Goal: Task Accomplishment & Management: Manage account settings

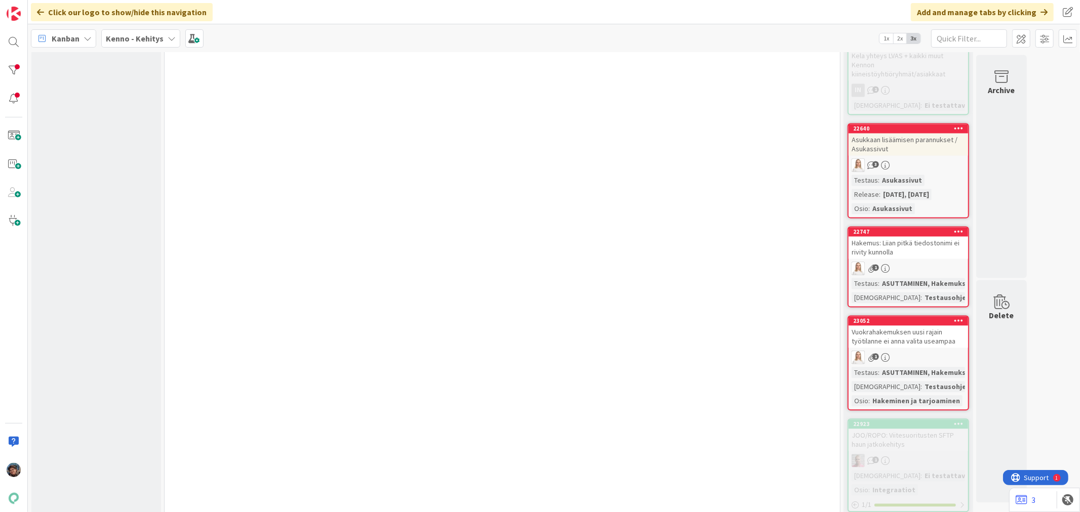
scroll to position [4837, 0]
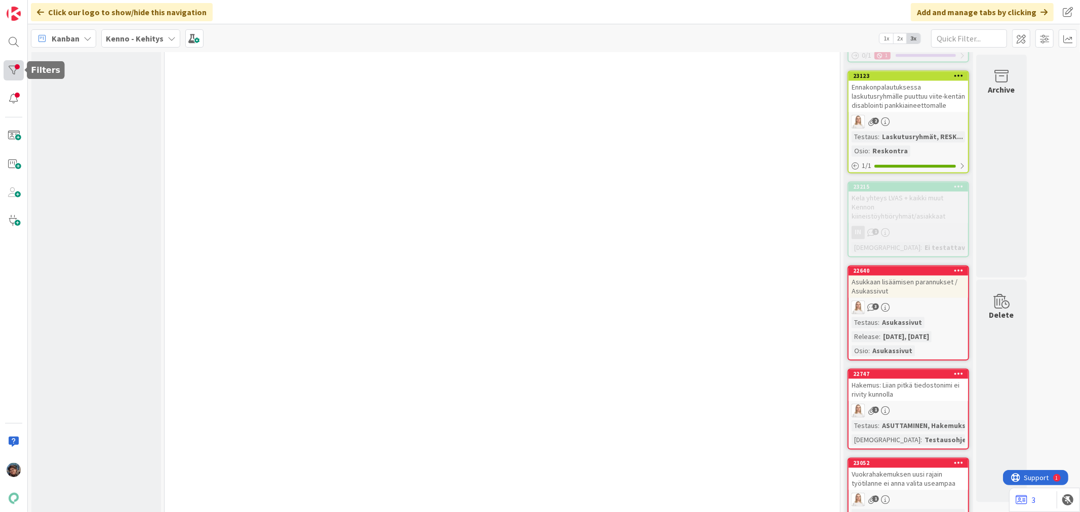
click at [18, 73] on div at bounding box center [14, 70] width 20 height 20
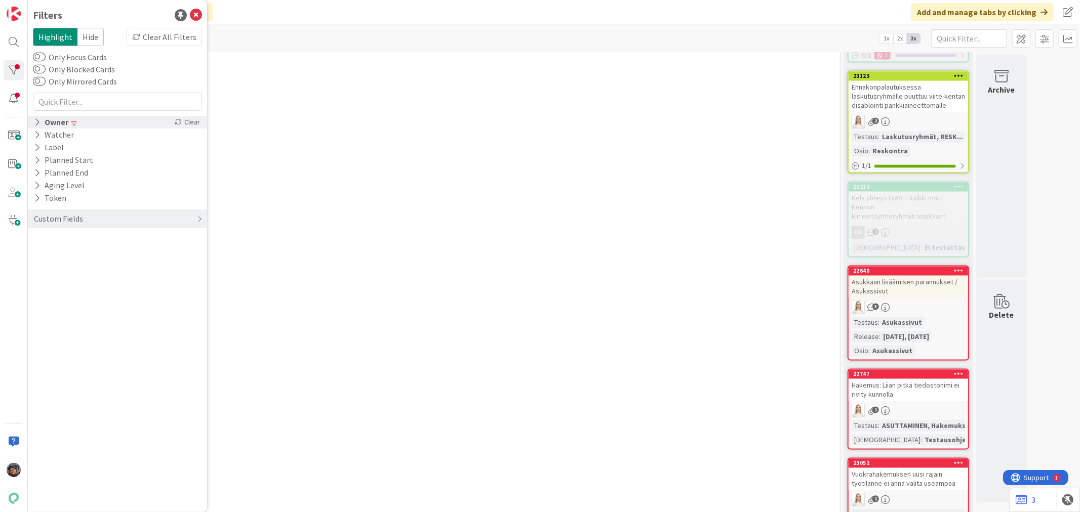
click at [36, 122] on icon at bounding box center [37, 122] width 7 height 9
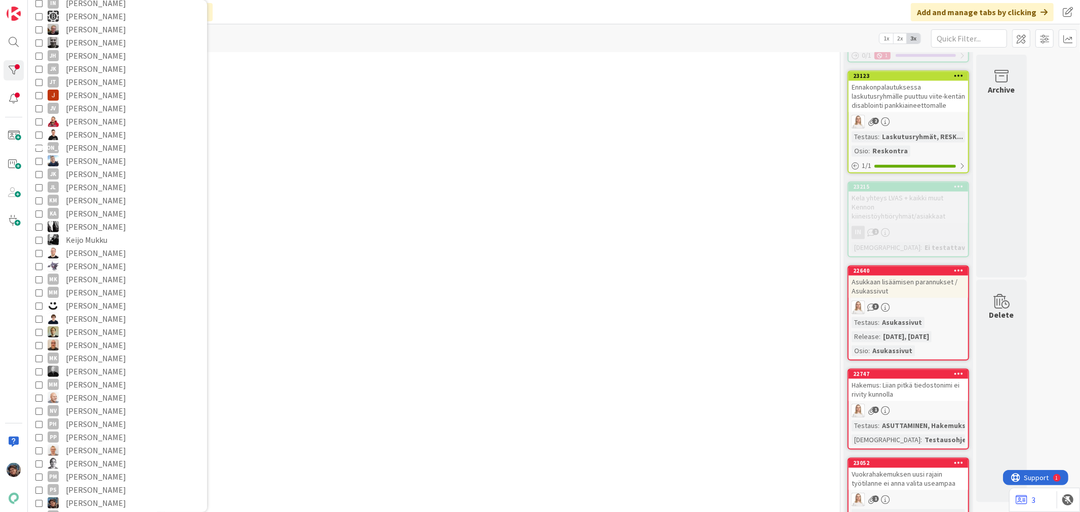
scroll to position [393, 0]
click at [38, 426] on icon at bounding box center [38, 428] width 7 height 7
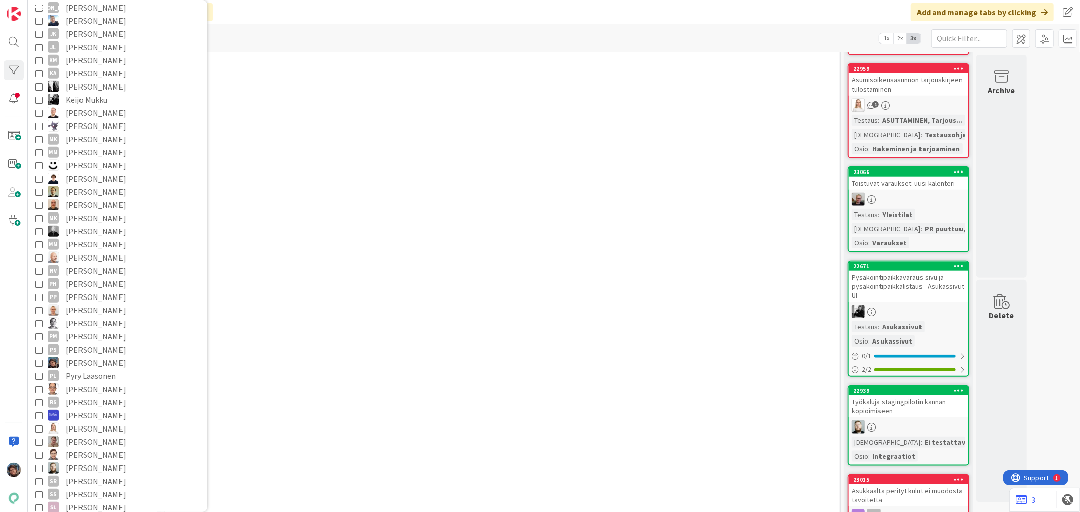
scroll to position [3881, 0]
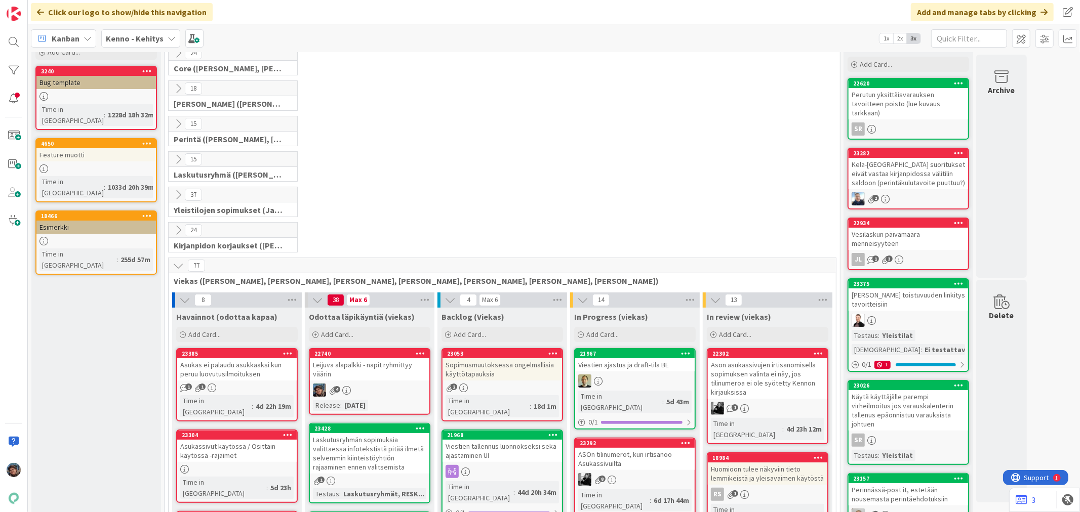
scroll to position [281, 0]
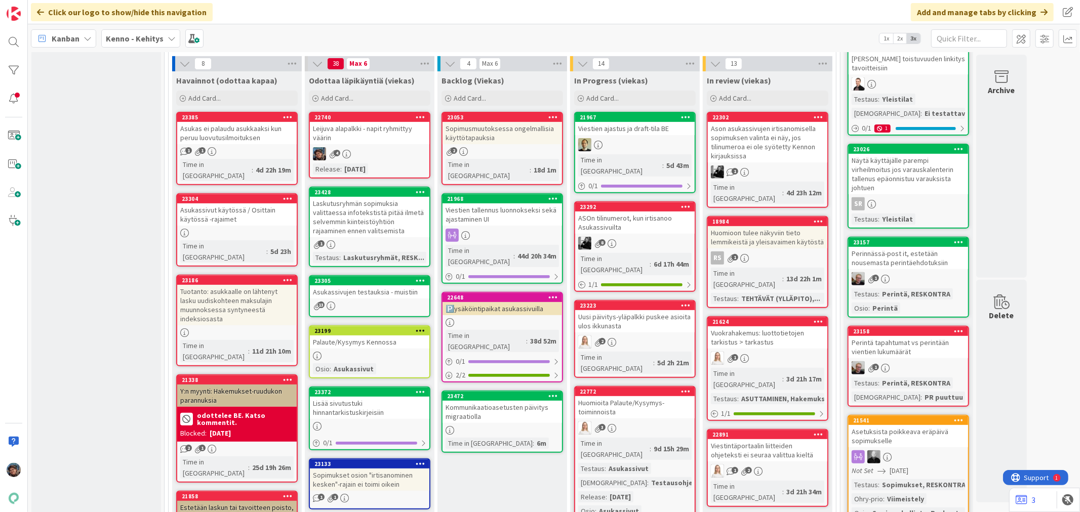
click at [373, 150] on div "4" at bounding box center [369, 153] width 119 height 13
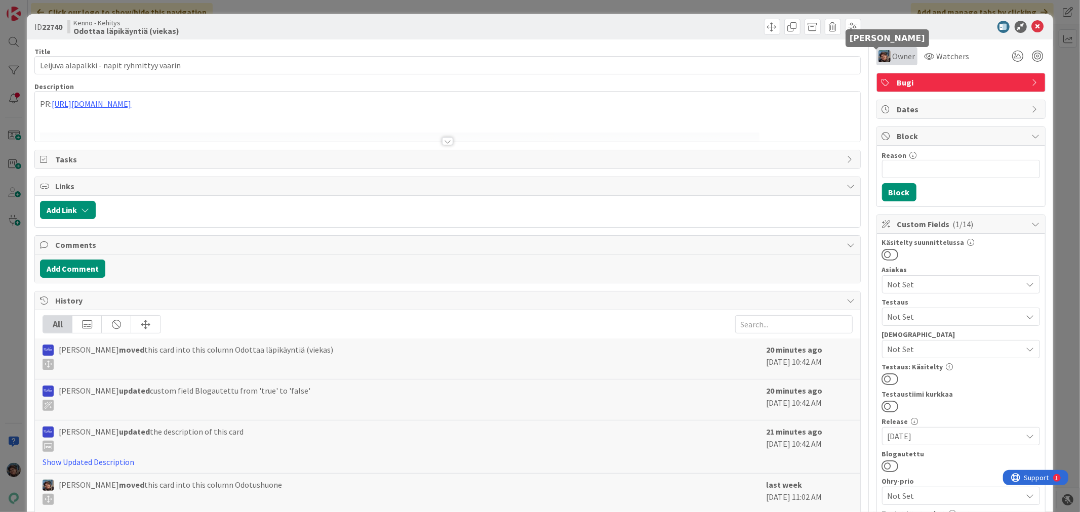
click at [878, 51] on img at bounding box center [884, 56] width 12 height 12
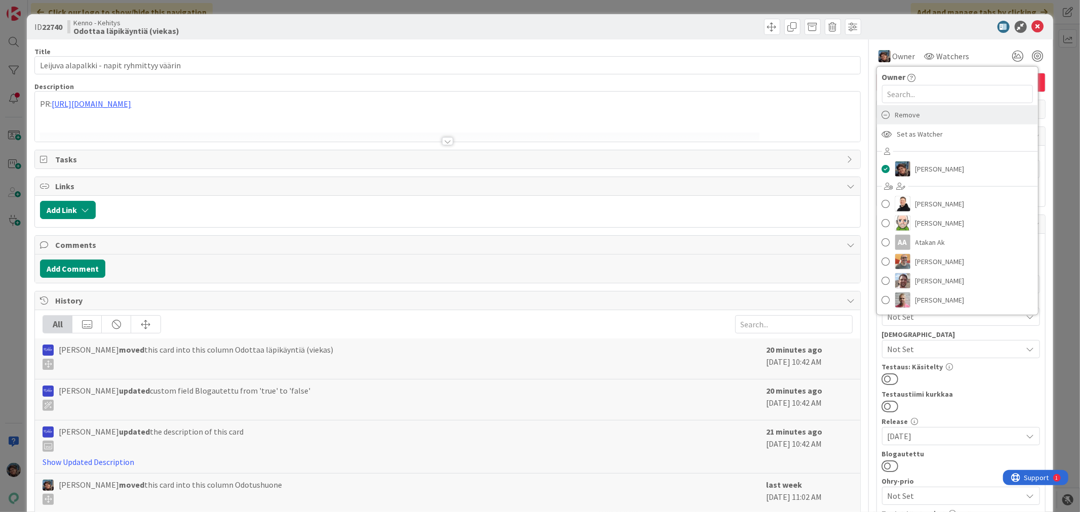
click at [884, 114] on div "Remove" at bounding box center [957, 114] width 161 height 19
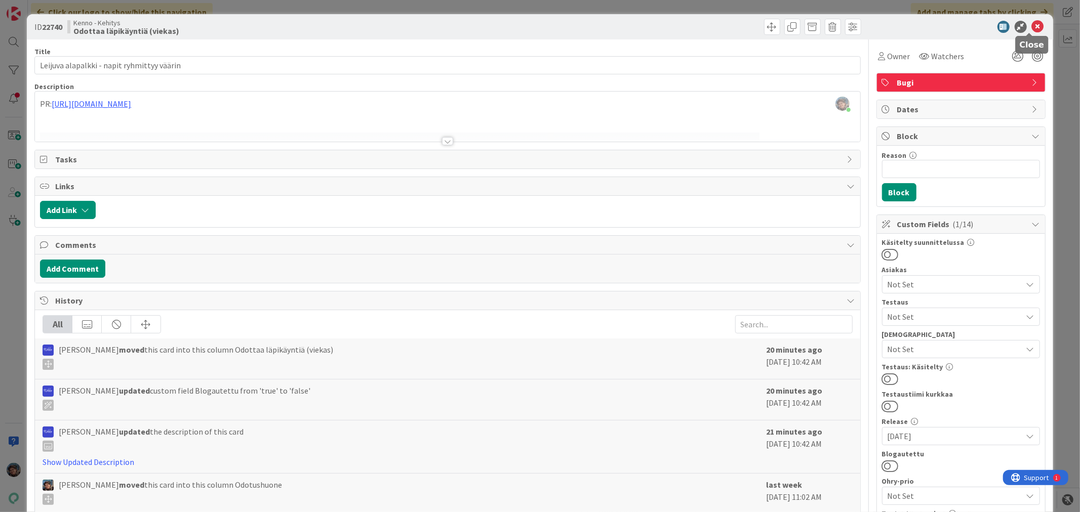
click at [1032, 26] on icon at bounding box center [1038, 27] width 12 height 12
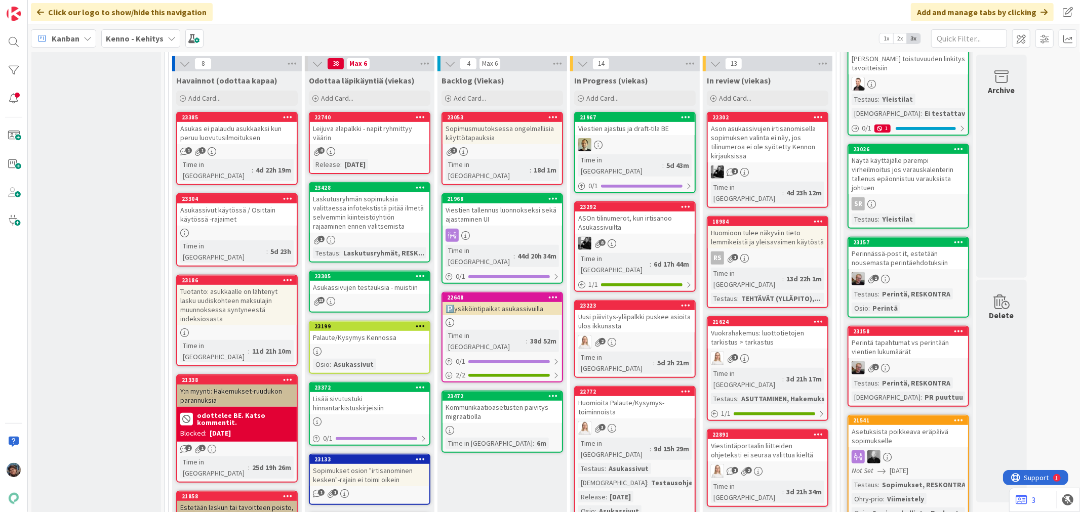
scroll to position [619, 0]
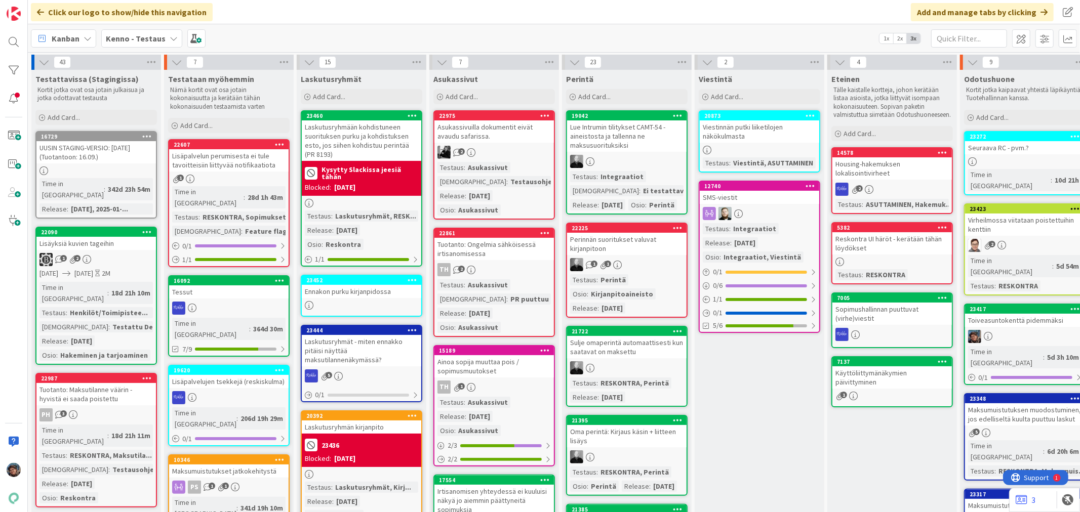
click at [1004, 330] on div at bounding box center [1024, 336] width 119 height 13
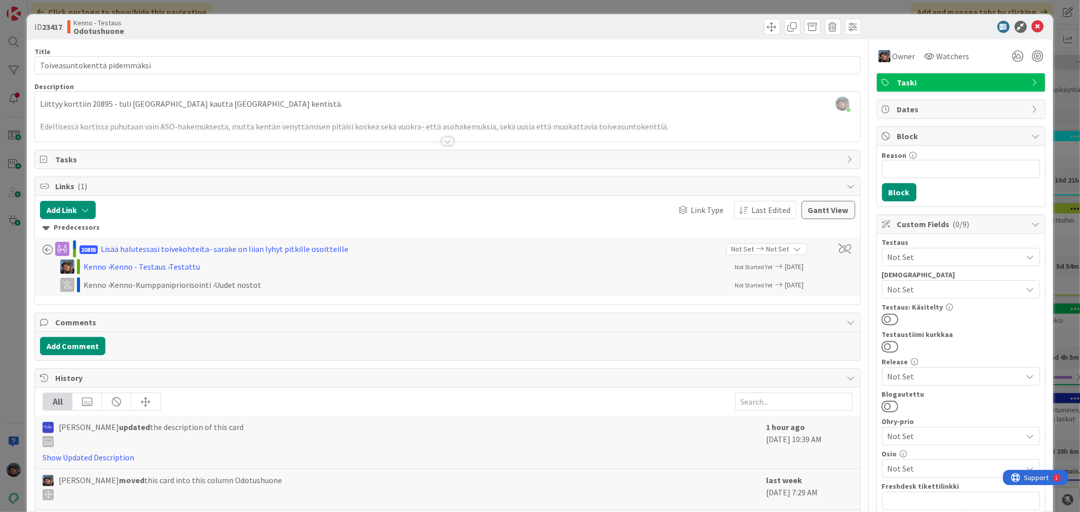
click at [442, 139] on div at bounding box center [447, 141] width 11 height 8
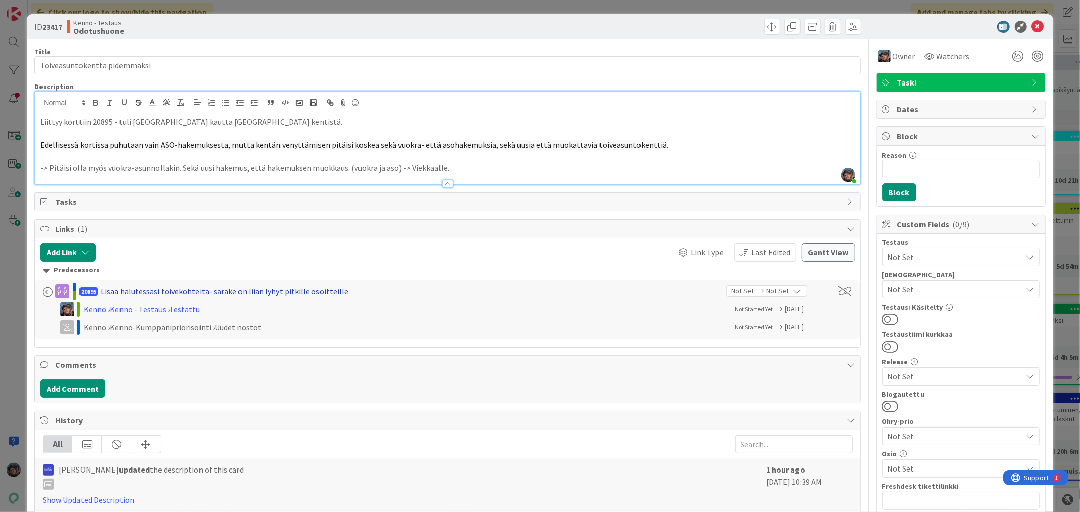
click at [272, 291] on div "Lisää halutessasi toivekohteita- sarake on liian lyhyt pitkille osoitteille" at bounding box center [225, 292] width 248 height 12
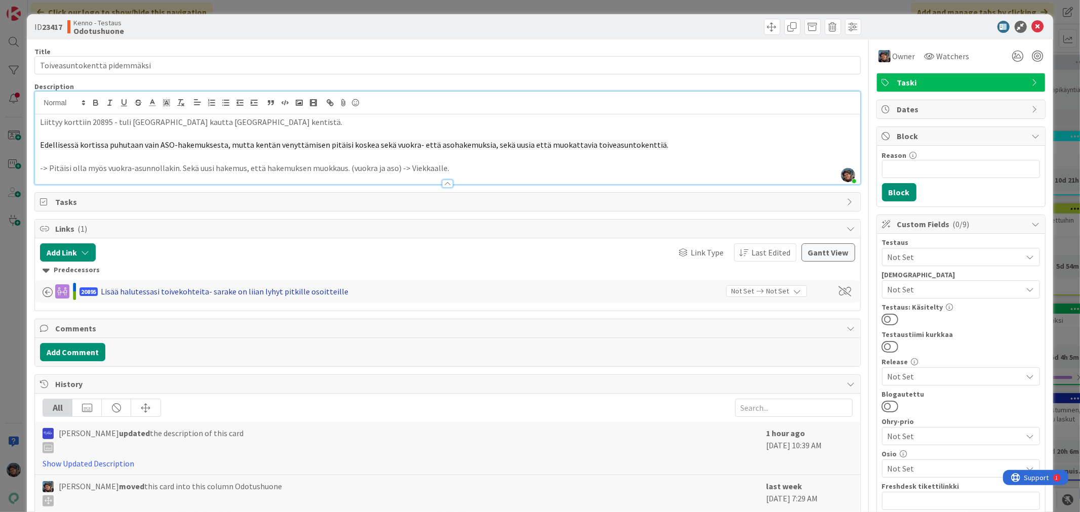
click at [272, 291] on div "Lisää halutessasi toivekohteita- sarake on liian lyhyt pitkille osoitteille" at bounding box center [225, 292] width 248 height 12
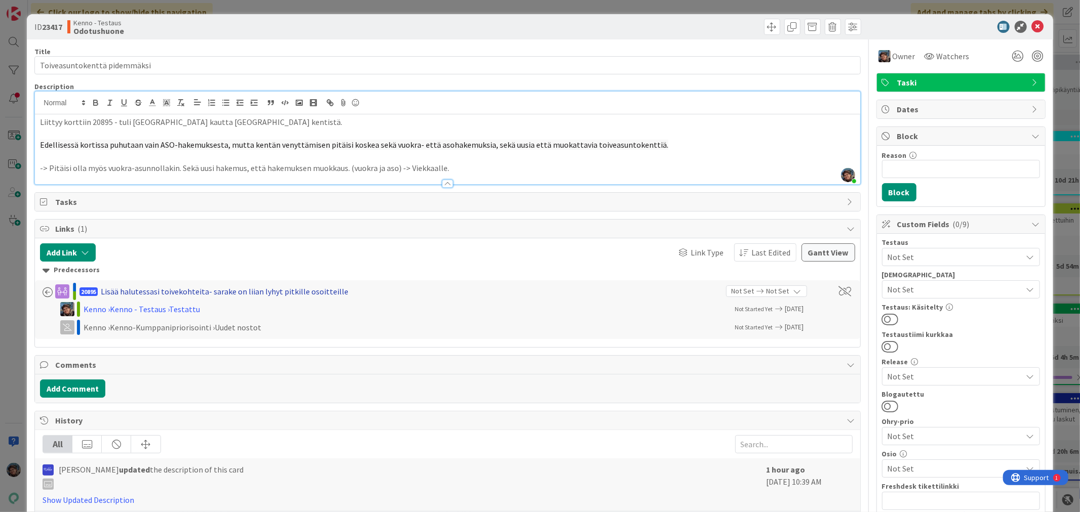
click at [272, 291] on div "Lisää halutessasi toivekohteita- sarake on liian lyhyt pitkille osoitteille" at bounding box center [225, 292] width 248 height 12
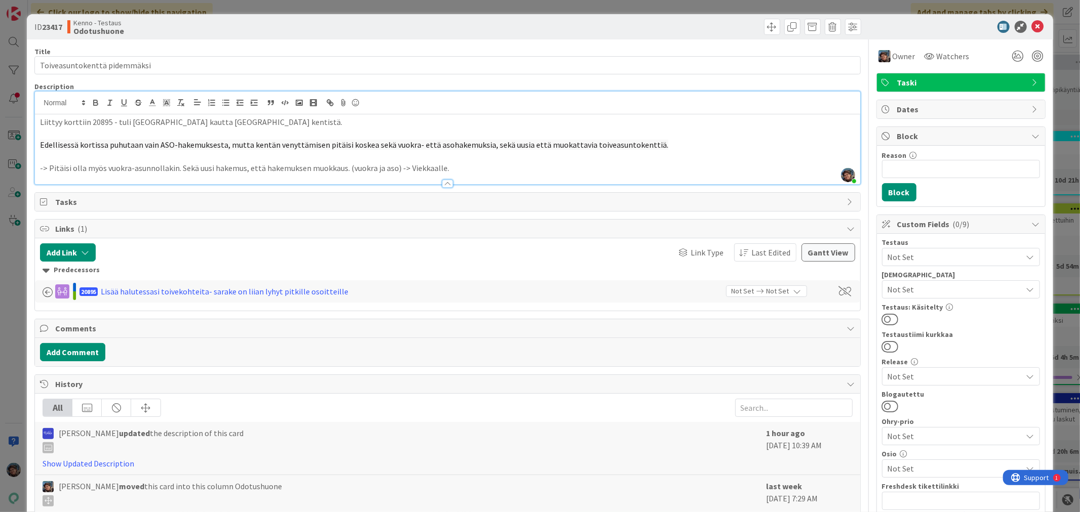
click at [82, 291] on span "20895" at bounding box center [88, 292] width 18 height 9
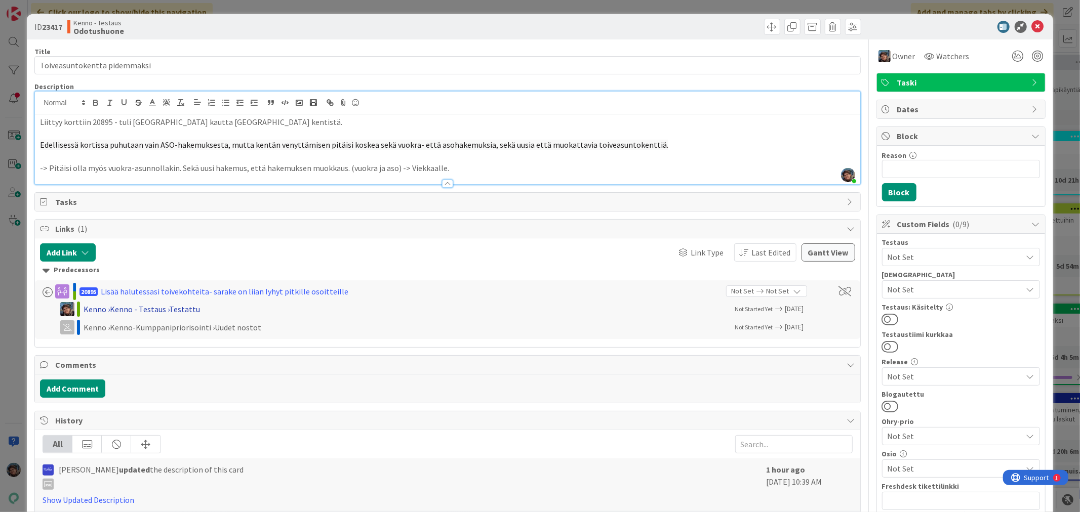
click at [102, 307] on div "Kenno › Kenno - Testaus › Testattu" at bounding box center [215, 309] width 263 height 12
click at [166, 292] on div "Lisää halutessasi toivekohteita- sarake on liian lyhyt pitkille osoitteille" at bounding box center [225, 292] width 248 height 12
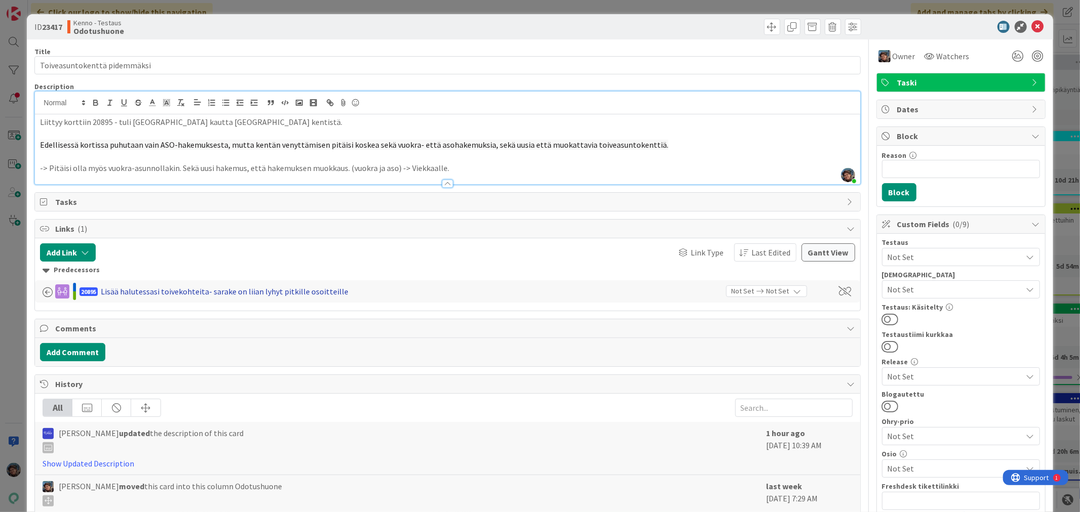
click at [166, 292] on div "Lisää halutessasi toivekohteita- sarake on liian lyhyt pitkille osoitteille" at bounding box center [225, 292] width 248 height 12
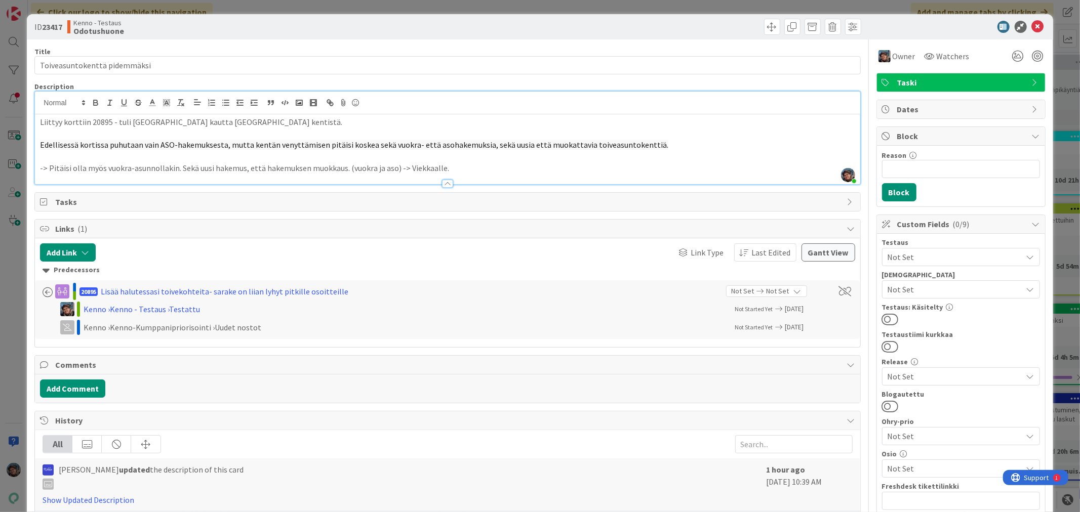
click at [89, 289] on span "20895" at bounding box center [88, 292] width 18 height 9
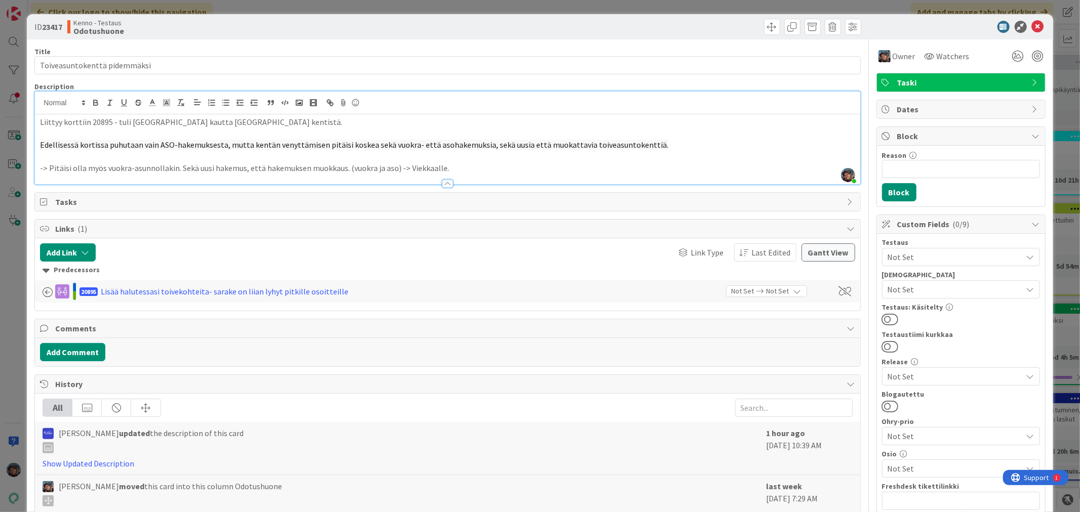
click at [89, 289] on span "20895" at bounding box center [88, 292] width 18 height 9
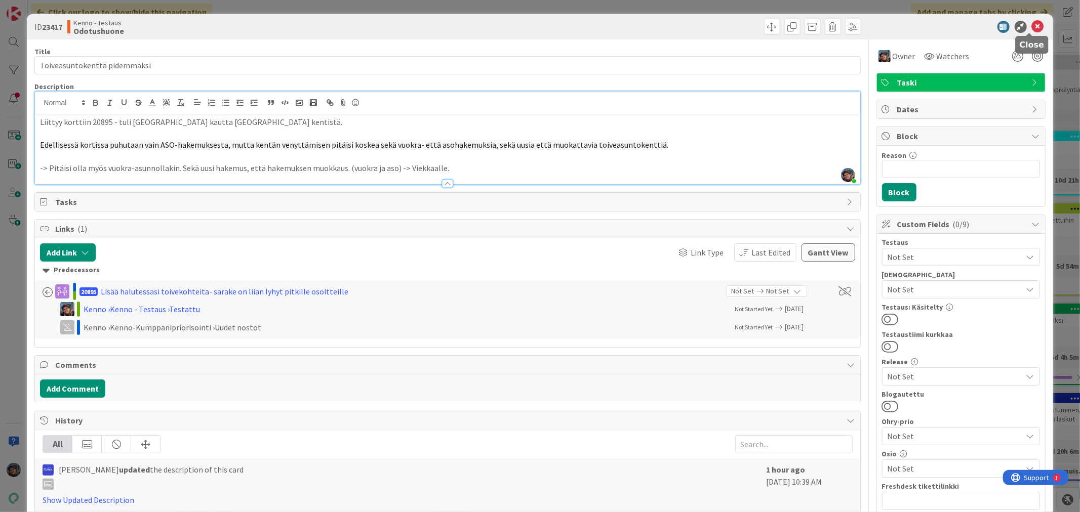
click at [1032, 26] on icon at bounding box center [1038, 27] width 12 height 12
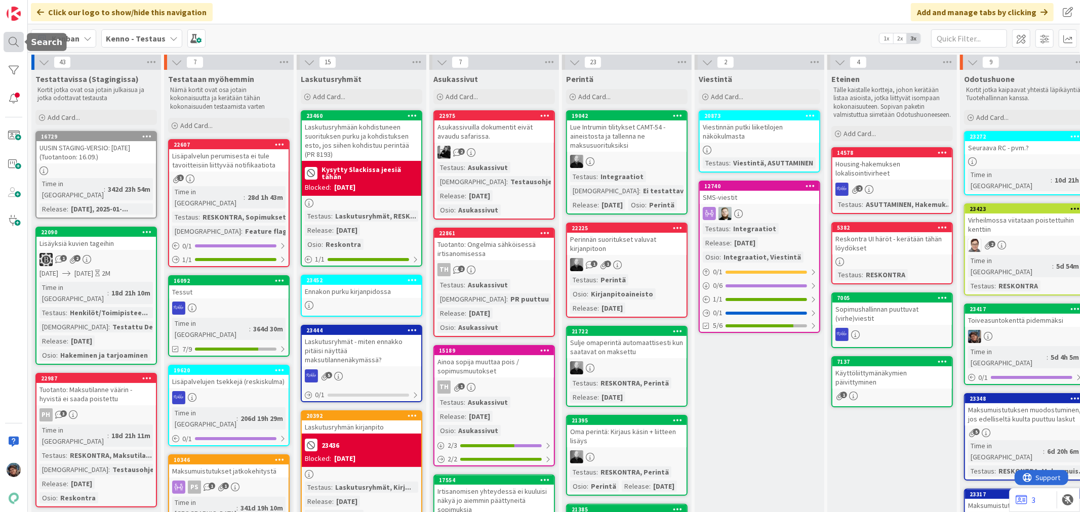
click at [16, 37] on div at bounding box center [14, 42] width 20 height 20
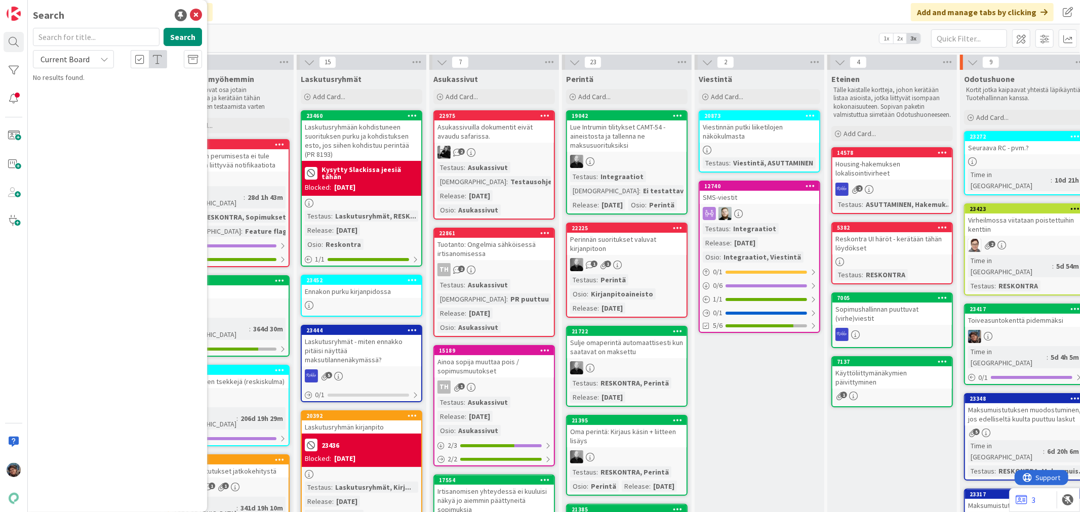
click at [62, 33] on input "text" at bounding box center [96, 37] width 127 height 18
click at [66, 59] on span "Current Board" at bounding box center [65, 59] width 49 height 10
click at [71, 104] on span "All Boards" at bounding box center [90, 101] width 105 height 15
drag, startPoint x: 48, startPoint y: 37, endPoint x: 70, endPoint y: 38, distance: 21.8
click at [70, 38] on input "20985" at bounding box center [96, 37] width 127 height 18
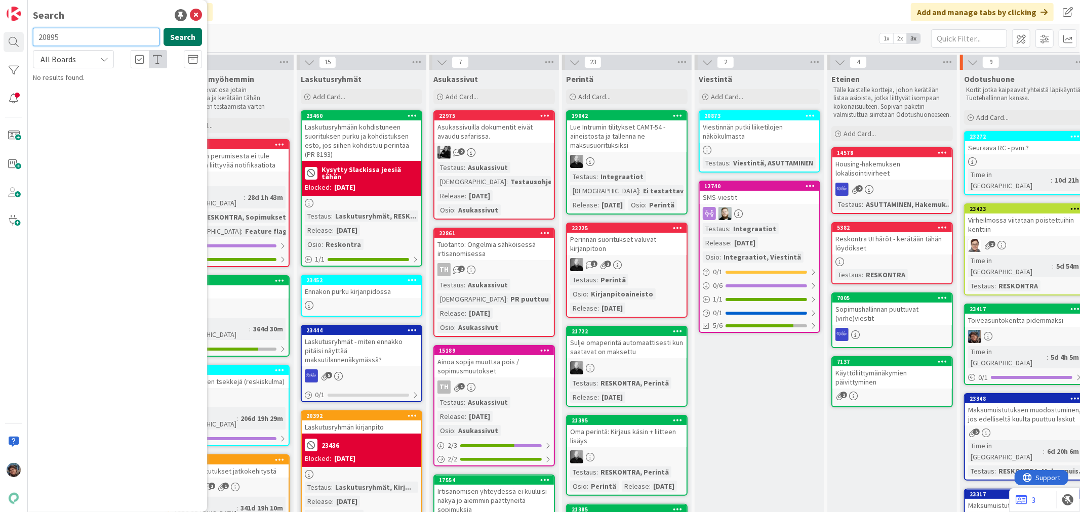
type input "20895"
click at [178, 37] on button "Search" at bounding box center [183, 37] width 38 height 18
click at [102, 96] on span "Lisää halutessasi toivekohteita- sarake on liian lyhyt pitkille osoitteille" at bounding box center [122, 95] width 151 height 20
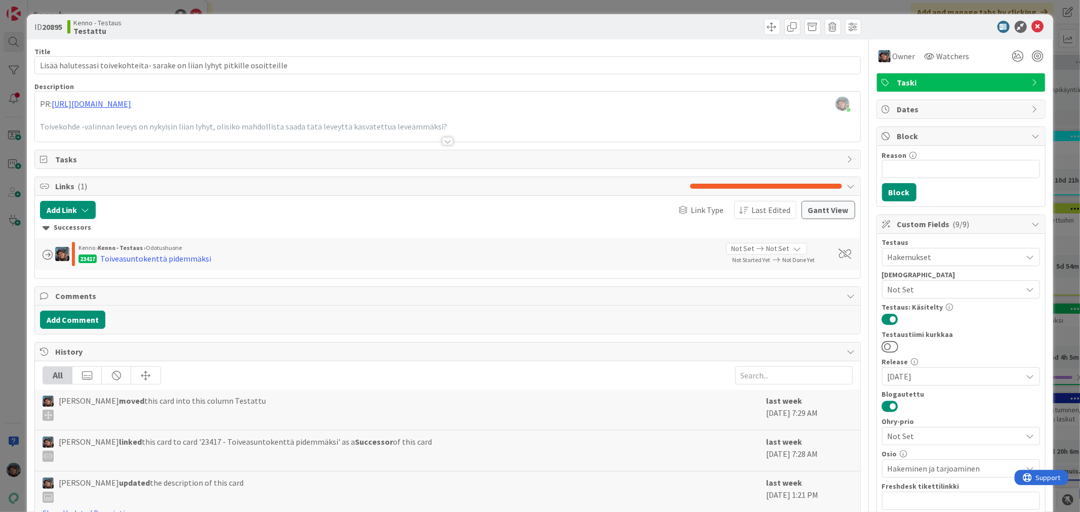
click at [451, 140] on div at bounding box center [447, 129] width 825 height 26
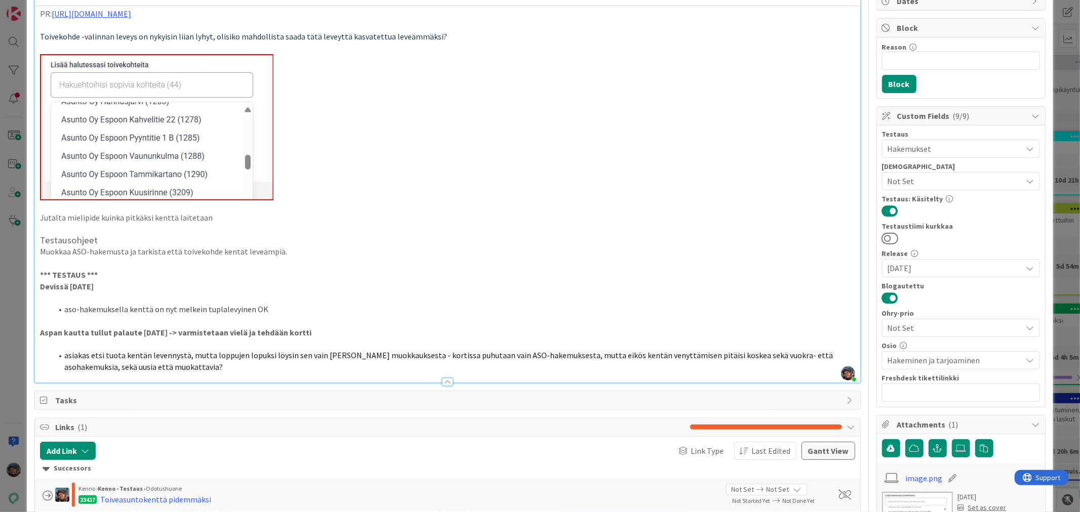
scroll to position [112, 0]
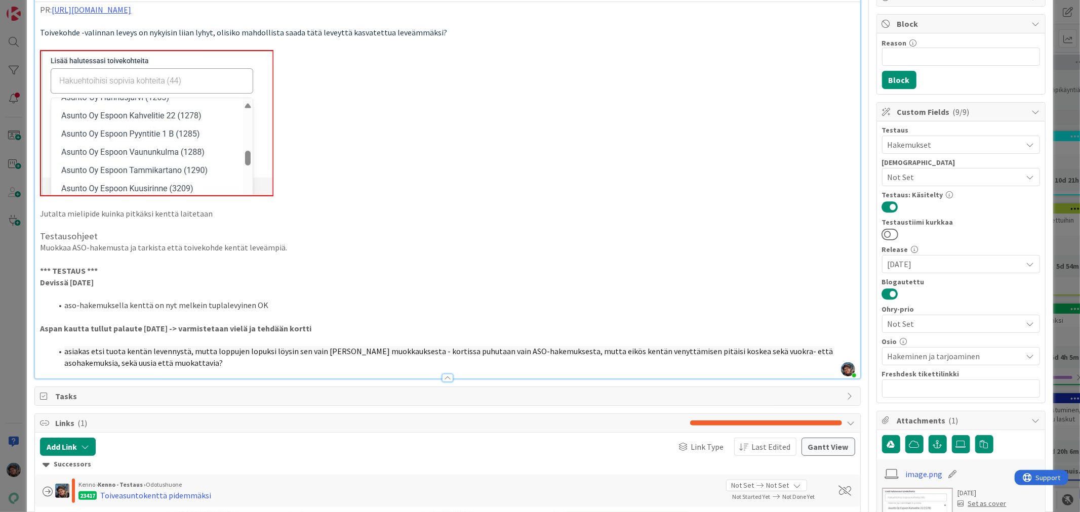
drag, startPoint x: 280, startPoint y: 147, endPoint x: 118, endPoint y: 141, distance: 161.6
click at [118, 141] on p at bounding box center [447, 123] width 815 height 146
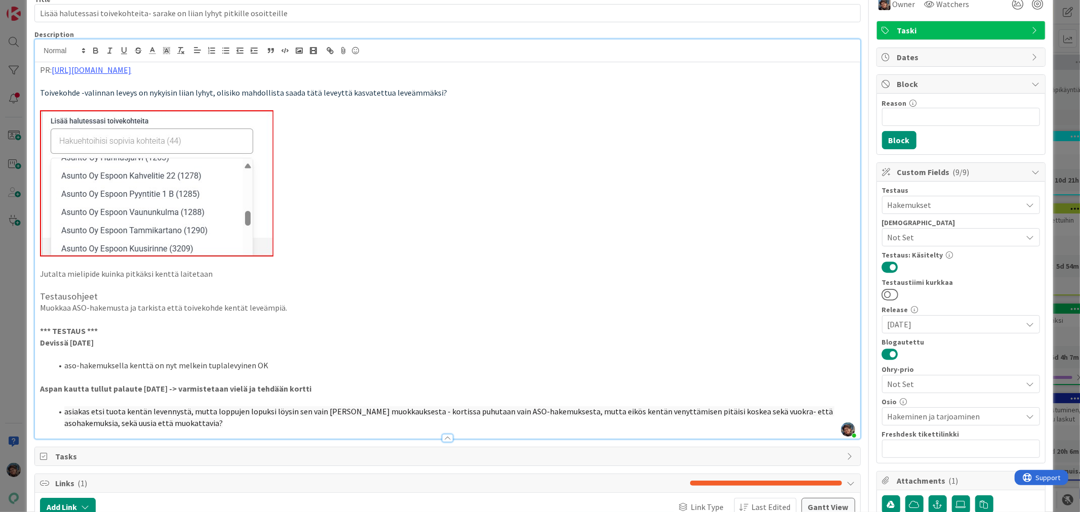
scroll to position [0, 0]
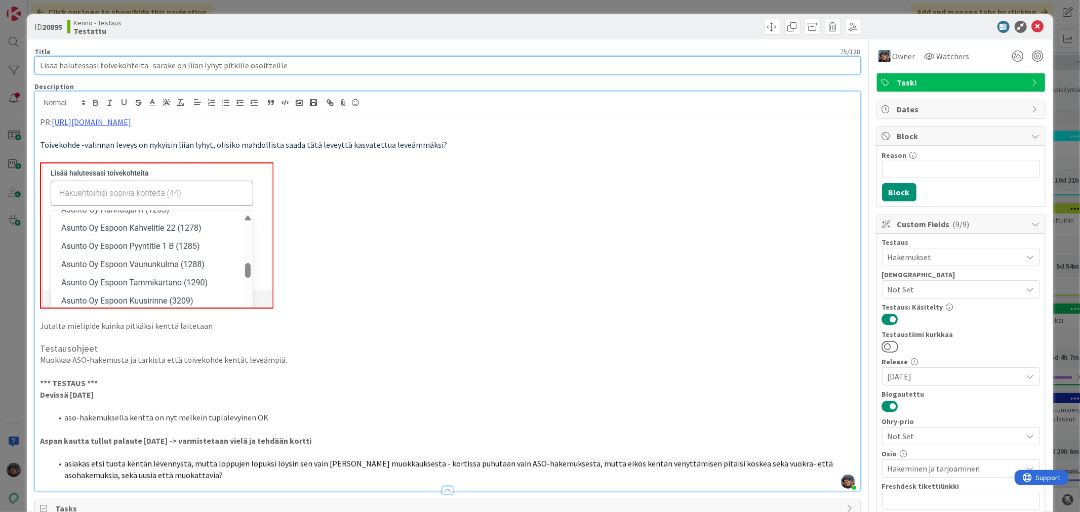
click at [289, 64] on input "Lisää halutessasi toivekohteita- sarake on liian lyhyt pitkille osoitteille" at bounding box center [447, 65] width 826 height 18
drag, startPoint x: 289, startPoint y: 64, endPoint x: 0, endPoint y: 17, distance: 292.9
click at [0, 17] on div "ID 20895 Kenno - Testaus Testattu Title 75 / 128 Lisää halutessasi toivekohteit…" at bounding box center [540, 256] width 1080 height 512
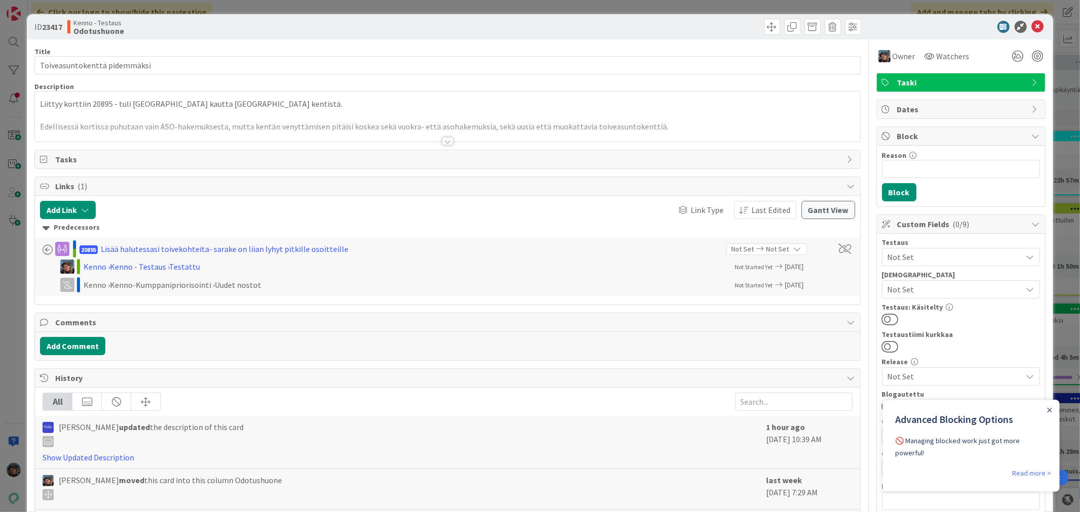
click at [442, 145] on div at bounding box center [447, 141] width 11 height 8
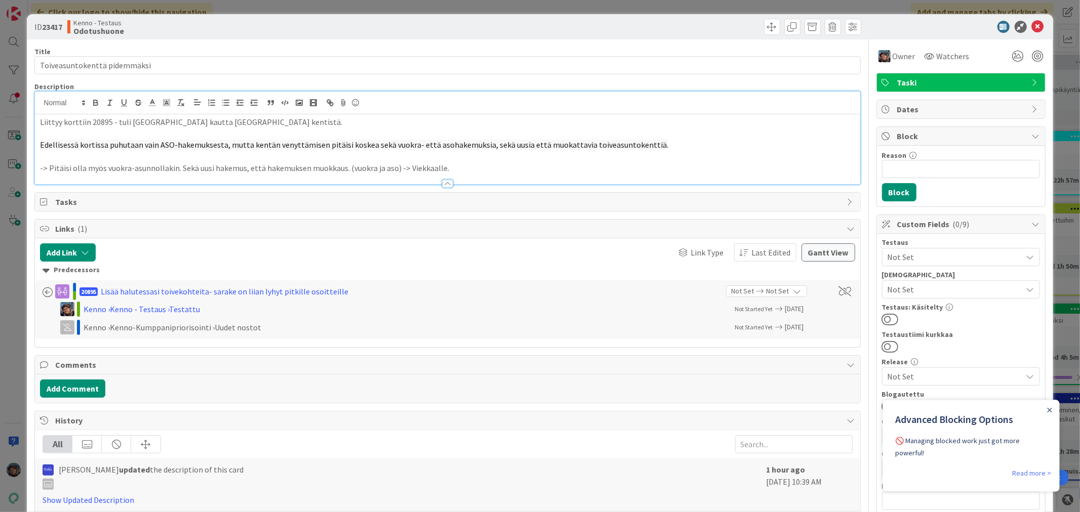
click at [658, 148] on p "Edellisessä kortissa puhutaan vain ASO-hakemuksesta, mutta kentän venyttämisen …" at bounding box center [447, 145] width 815 height 12
click at [454, 166] on p "-> Pitäisi olla myös vuokra-asunnollakin. Sekä uusi hakemus, että hakemuksen mu…" at bounding box center [447, 169] width 815 height 12
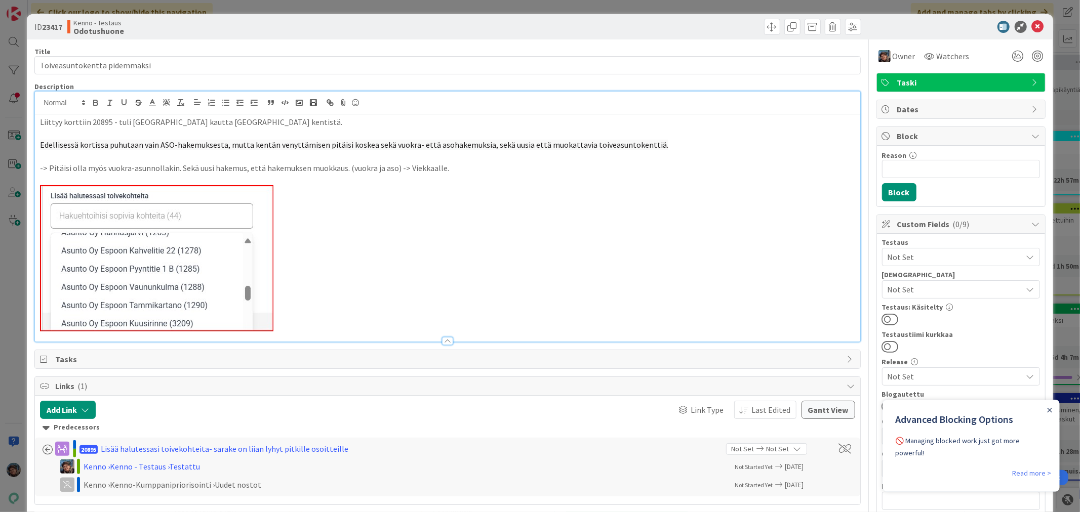
click at [107, 144] on span "Edellisessä kortissa puhutaan vain ASO-hakemuksesta, mutta kentän venyttämisen …" at bounding box center [354, 145] width 628 height 10
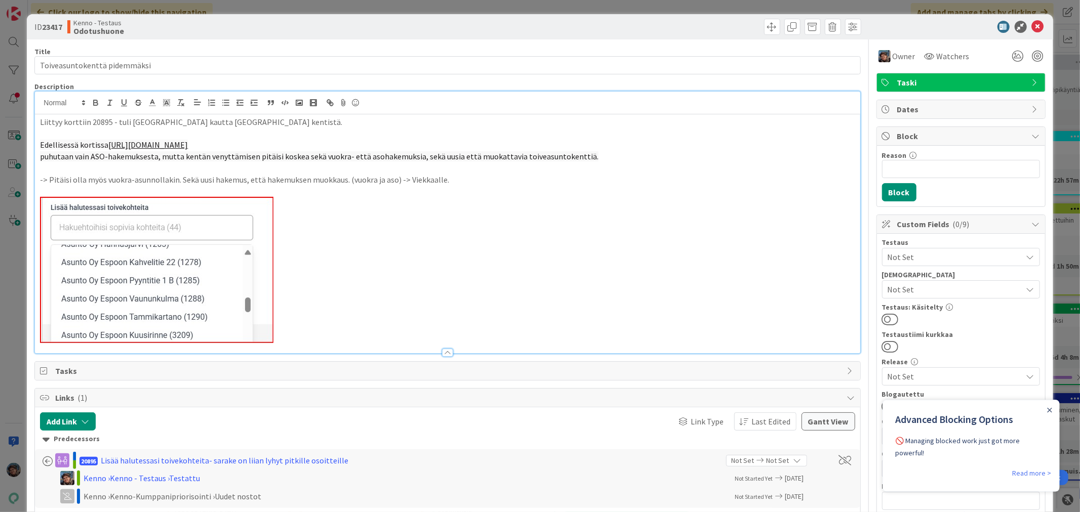
click at [565, 144] on p "Edellisessä kortissa https://kanbanzone.io/b/IYuB4mgb/c/20895-Lis%C3%A4%C3%A4-h…" at bounding box center [447, 145] width 815 height 12
click at [881, 55] on img at bounding box center [884, 56] width 12 height 12
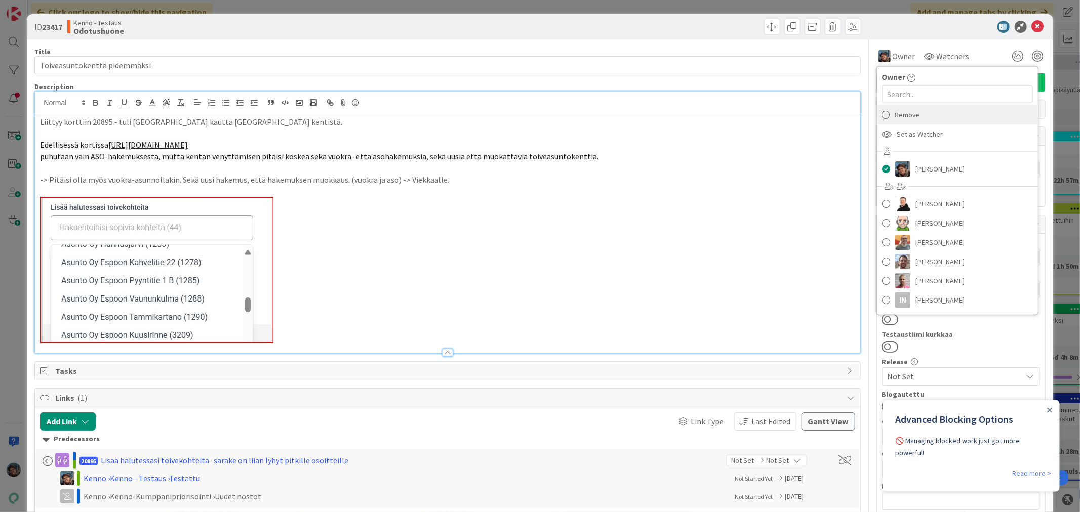
click at [899, 114] on span "Remove" at bounding box center [907, 114] width 25 height 15
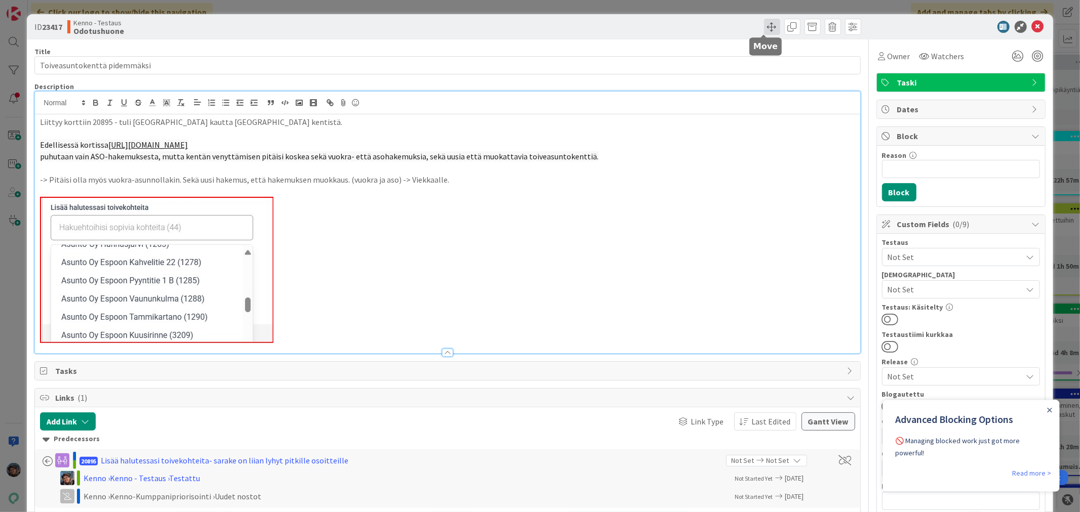
click at [764, 24] on span at bounding box center [772, 27] width 16 height 16
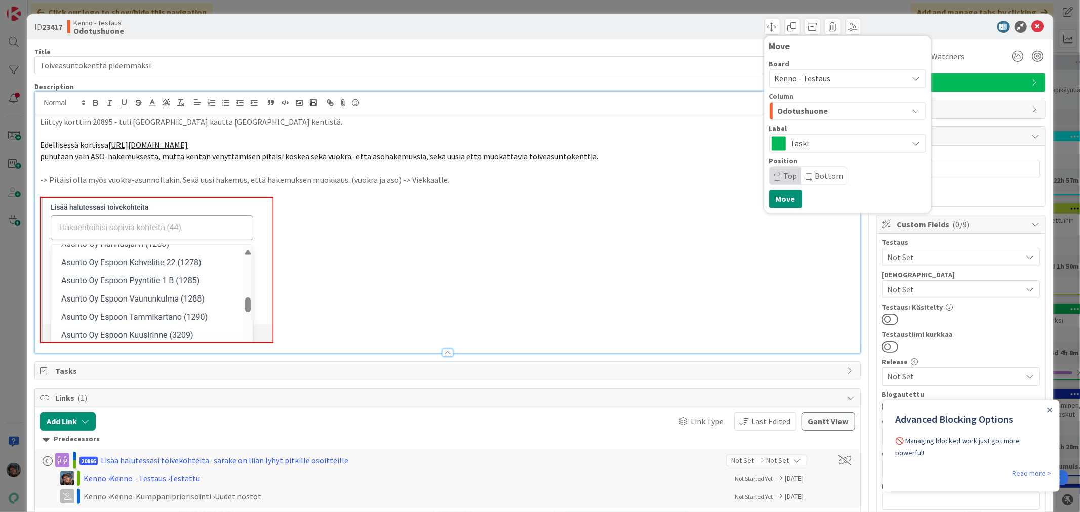
click at [810, 77] on span "Kenno - Testaus" at bounding box center [803, 78] width 56 height 10
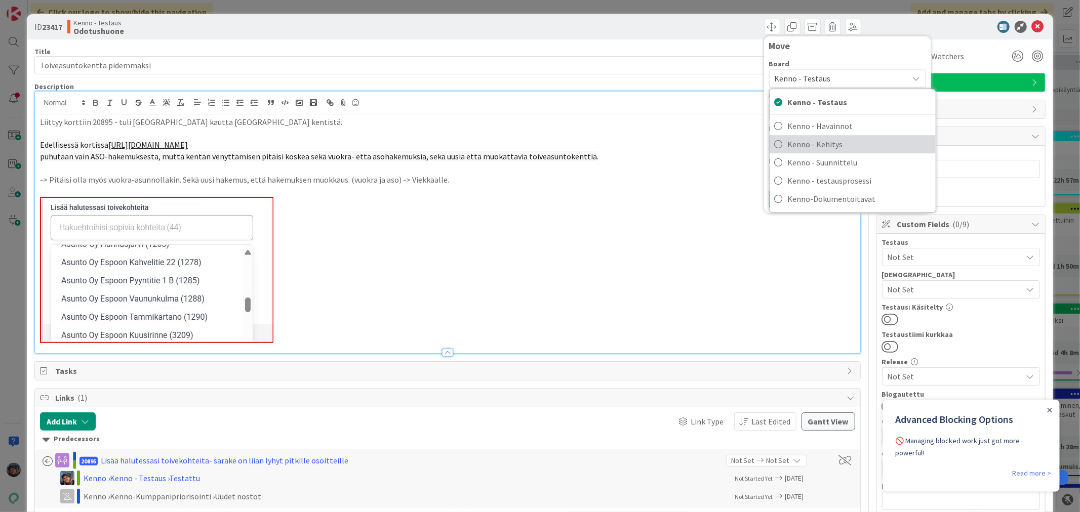
click at [823, 144] on span "Kenno - Kehitys" at bounding box center [859, 144] width 143 height 15
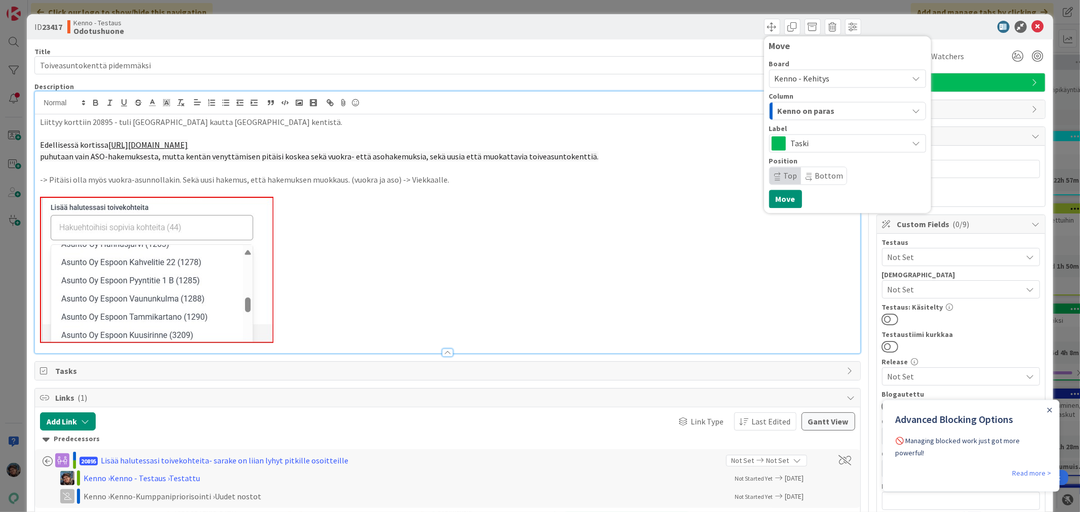
click at [818, 110] on span "Kenno on paras" at bounding box center [806, 110] width 57 height 13
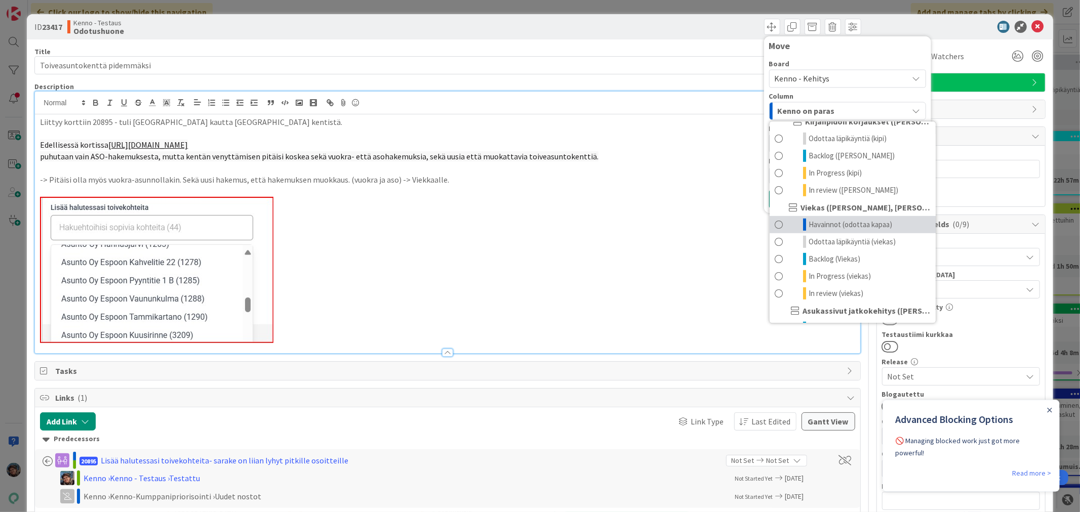
scroll to position [506, 0]
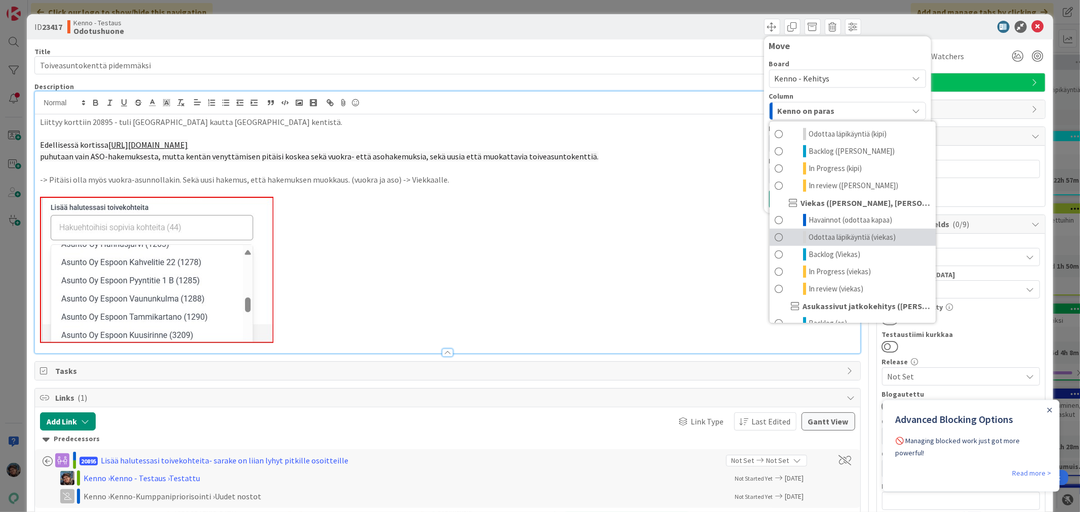
click at [820, 244] on span "Odottaa läpikäyntiä (viekas)" at bounding box center [852, 237] width 87 height 12
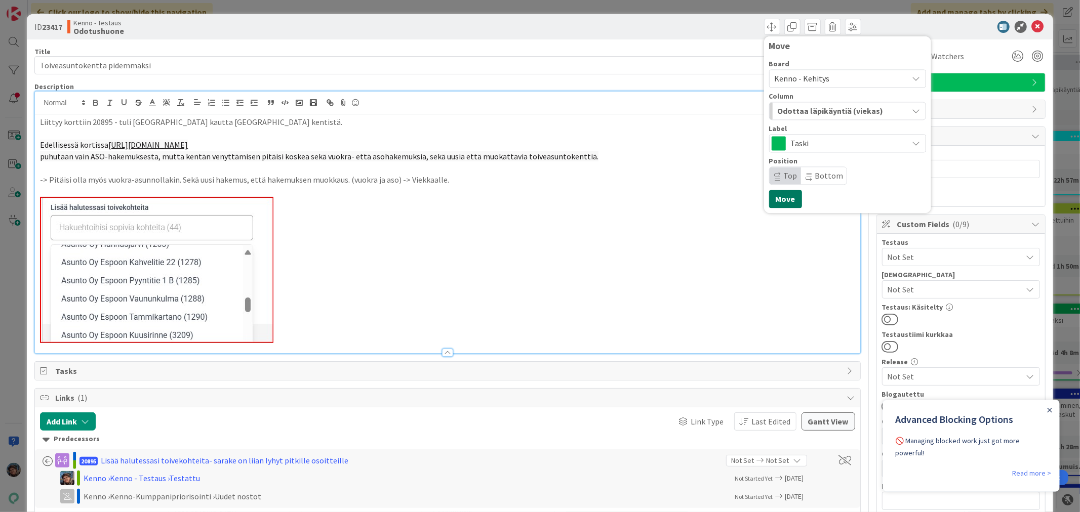
click at [775, 199] on button "Move" at bounding box center [785, 199] width 33 height 18
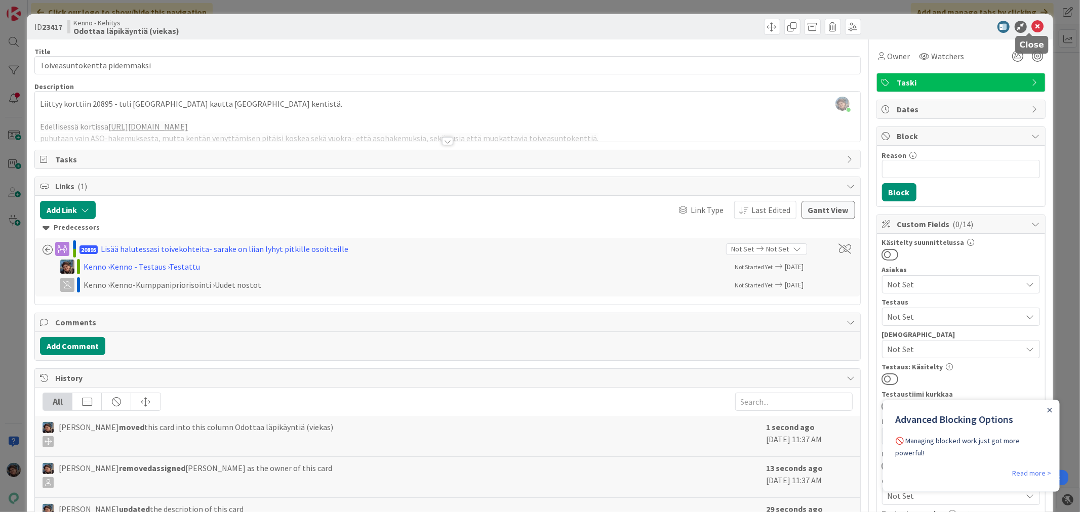
click at [1032, 25] on icon at bounding box center [1038, 27] width 12 height 12
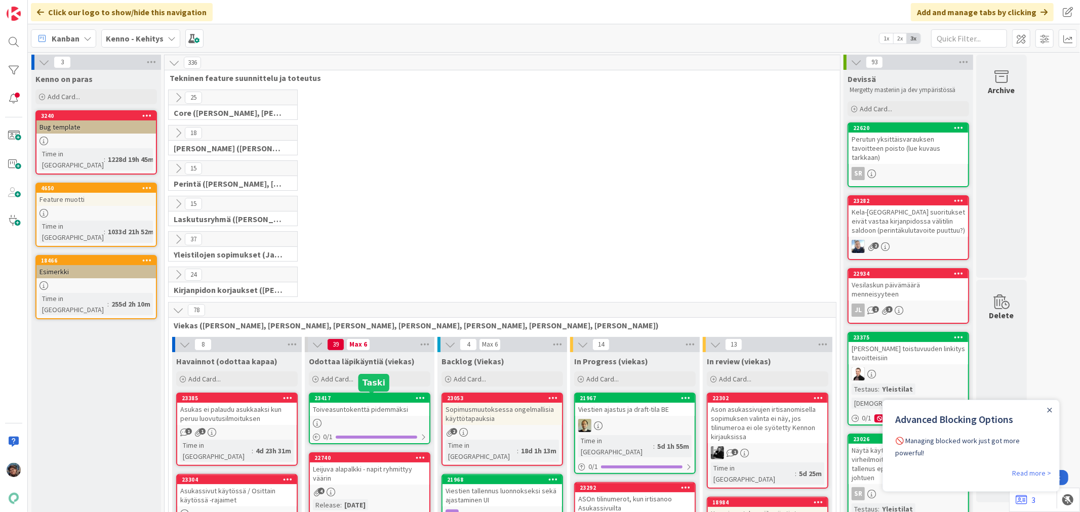
click at [370, 396] on div "23417" at bounding box center [371, 398] width 115 height 7
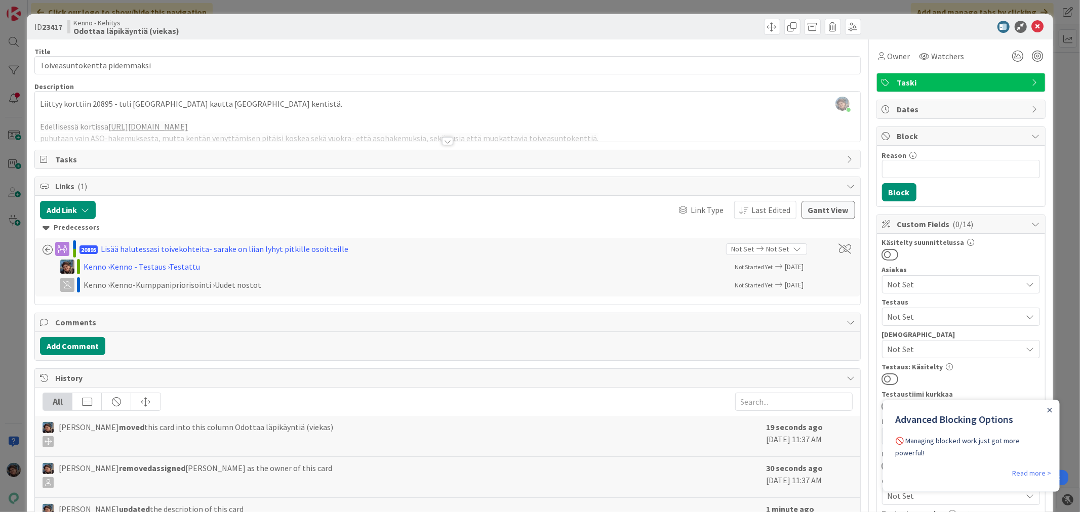
click at [1020, 84] on div "Taski" at bounding box center [961, 82] width 168 height 18
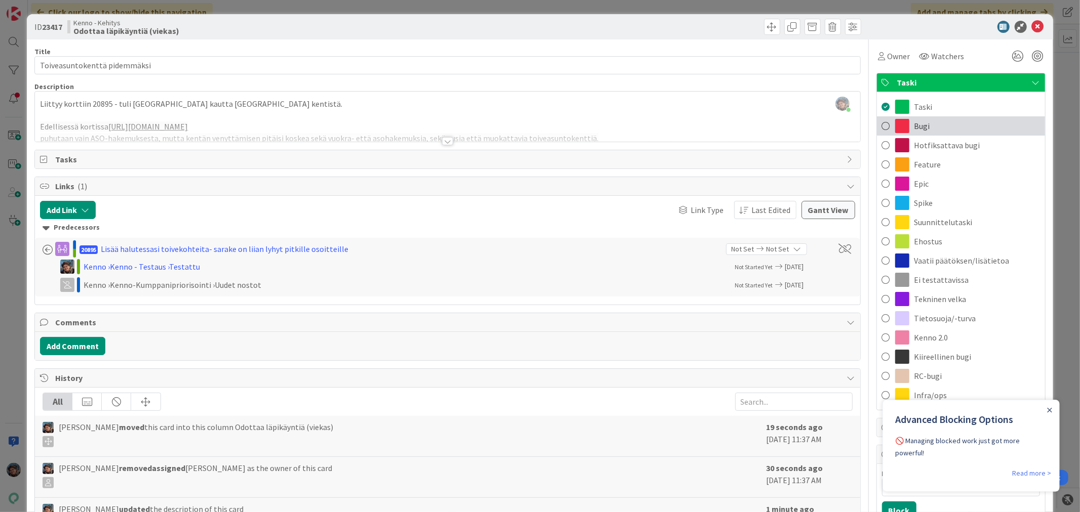
click at [884, 119] on div "Bugi" at bounding box center [961, 125] width 168 height 19
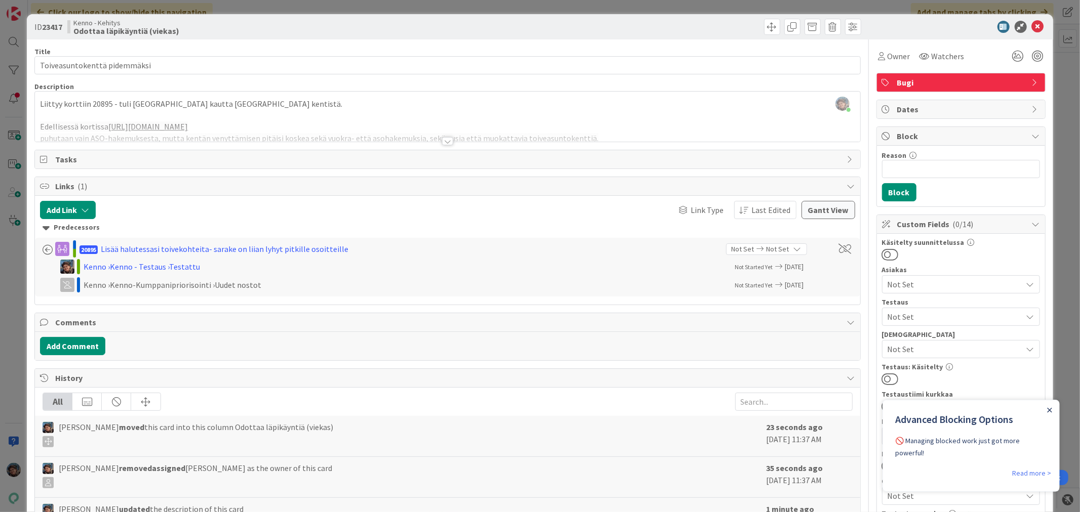
click at [1048, 409] on icon "Close Announcement" at bounding box center [1049, 410] width 5 height 5
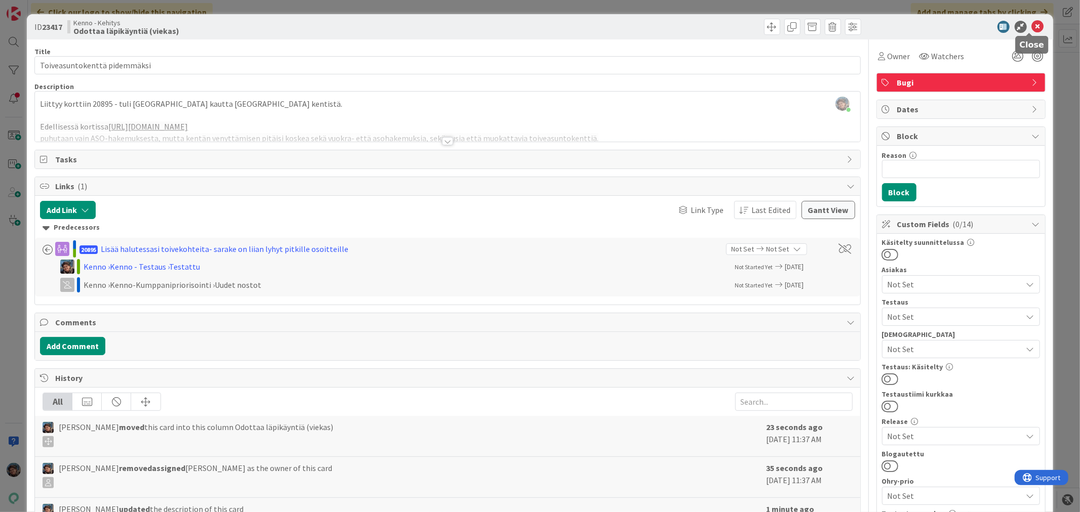
click at [1032, 27] on icon at bounding box center [1038, 27] width 12 height 12
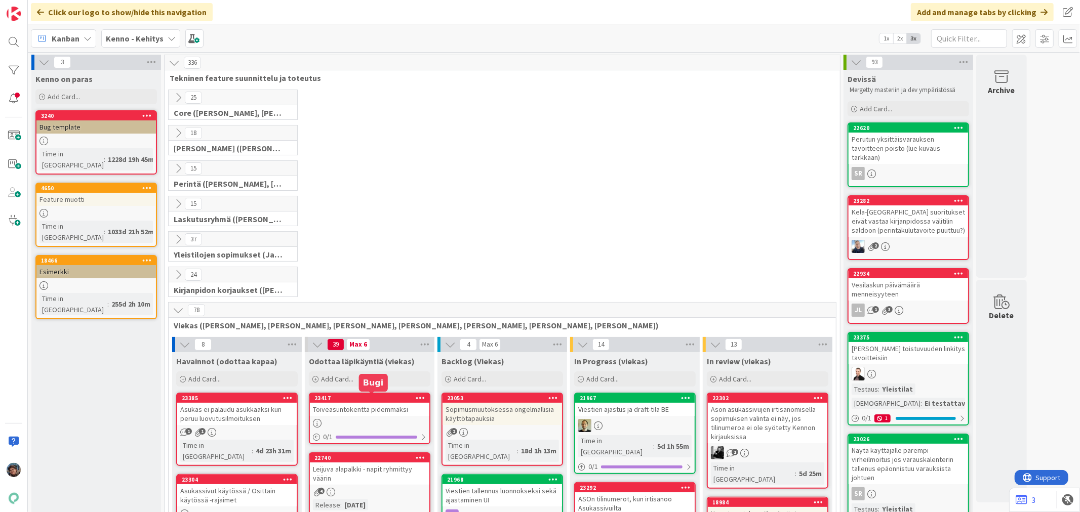
click at [383, 396] on div "23417" at bounding box center [371, 398] width 115 height 7
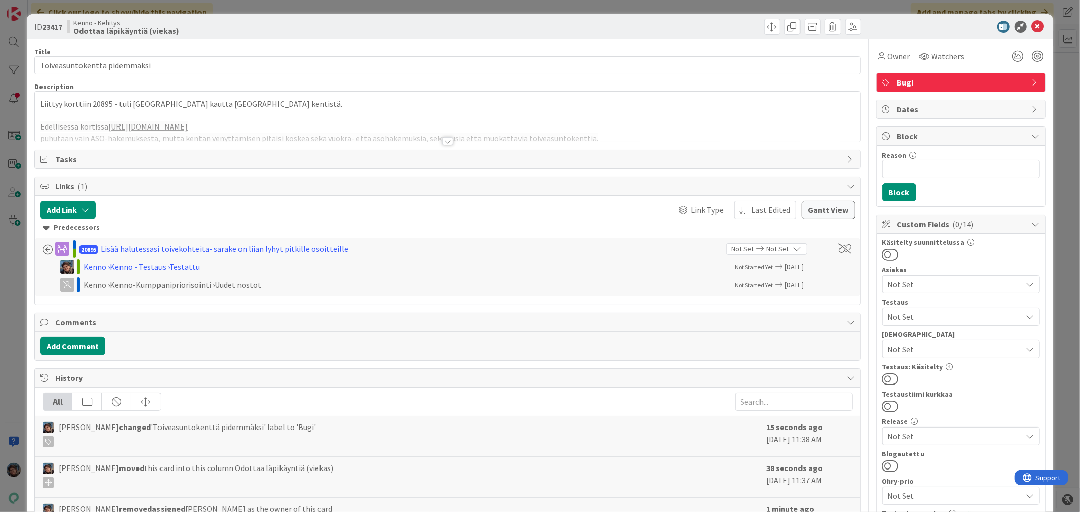
click at [903, 85] on span "Bugi" at bounding box center [962, 82] width 130 height 12
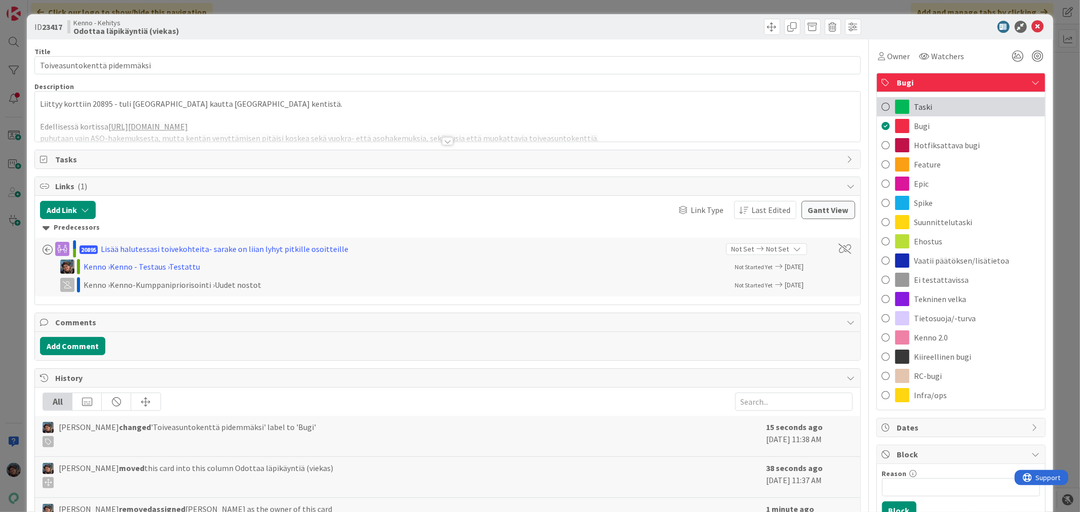
click at [923, 103] on span "Taski" at bounding box center [923, 107] width 18 height 12
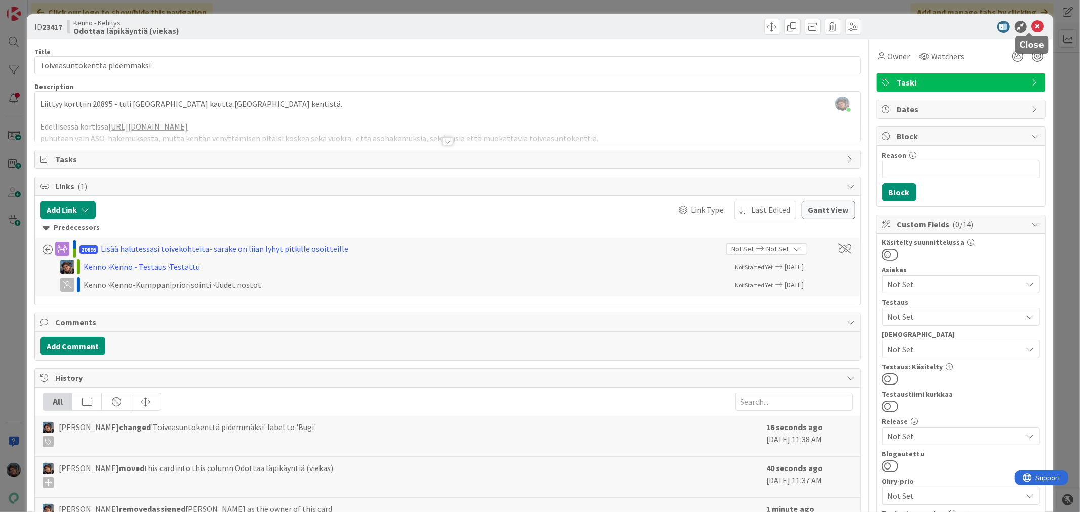
click at [1032, 23] on icon at bounding box center [1038, 27] width 12 height 12
